Goal: Transaction & Acquisition: Purchase product/service

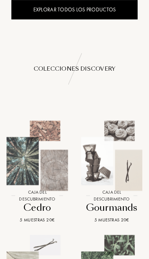
scroll to position [1113, 0]
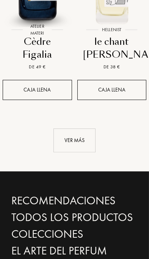
scroll to position [1003, 0]
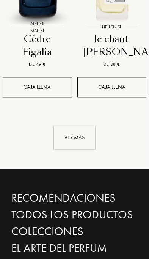
click at [85, 149] on div "Ver más" at bounding box center [74, 138] width 42 height 24
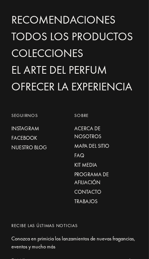
scroll to position [2145, 0]
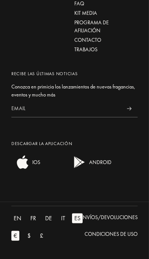
scroll to position [3299, 0]
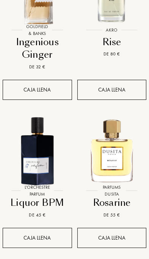
scroll to position [3120, 0]
